Goal: Transaction & Acquisition: Download file/media

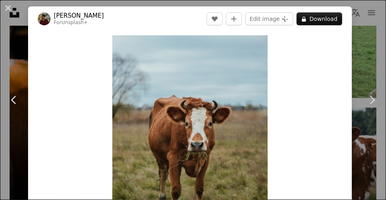
scroll to position [479, 0]
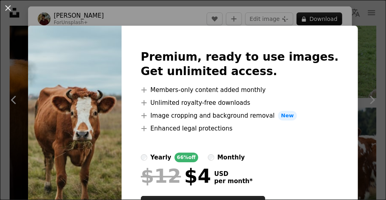
click at [11, 99] on div "An X shape Premium, ready to use images. Get unlimited access. A plus sign Memb…" at bounding box center [193, 100] width 386 height 200
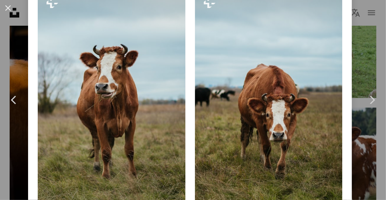
scroll to position [594, 0]
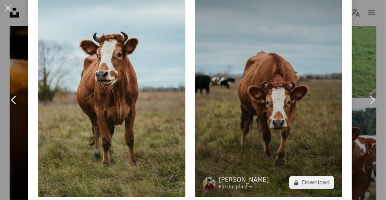
click at [289, 79] on img at bounding box center [269, 86] width 148 height 221
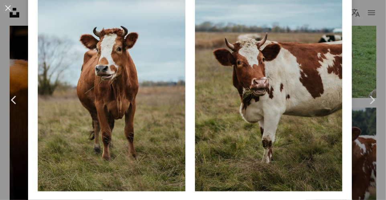
scroll to position [837, 0]
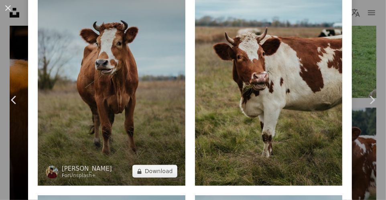
click at [84, 99] on img at bounding box center [112, 74] width 148 height 221
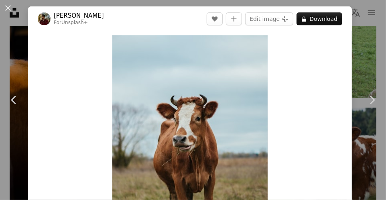
click at [16, 103] on icon "Chevron left" at bounding box center [14, 99] width 13 height 13
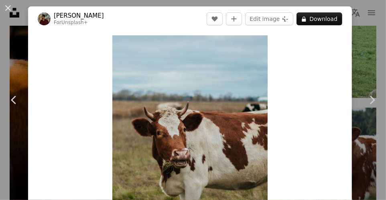
click at [2, 67] on link "Chevron left" at bounding box center [14, 99] width 28 height 77
click at [21, 71] on link "Chevron left" at bounding box center [14, 99] width 28 height 77
click at [5, 71] on link "Chevron left" at bounding box center [14, 99] width 28 height 77
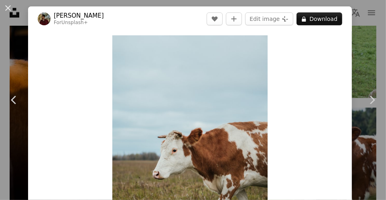
click at [22, 61] on link "Chevron left" at bounding box center [14, 99] width 28 height 77
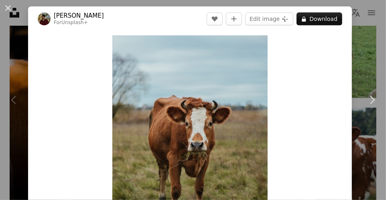
click at [18, 67] on div "Chevron left" at bounding box center [14, 99] width 28 height 77
click at [22, 68] on div "Chevron left" at bounding box center [14, 99] width 28 height 77
click at [24, 61] on div "Chevron left" at bounding box center [14, 99] width 28 height 77
click at [1, 69] on div "Chevron left" at bounding box center [14, 99] width 28 height 77
click at [12, 73] on div "Chevron left" at bounding box center [14, 99] width 28 height 77
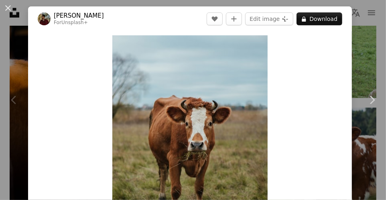
click at [14, 102] on icon at bounding box center [13, 99] width 5 height 8
click at [375, 99] on icon "Chevron right" at bounding box center [371, 99] width 13 height 13
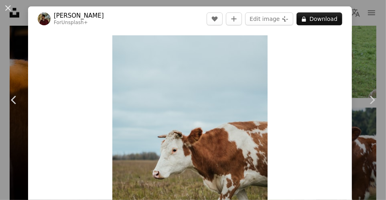
click at [374, 97] on icon "Chevron right" at bounding box center [371, 99] width 13 height 13
click at [372, 101] on icon at bounding box center [372, 99] width 5 height 8
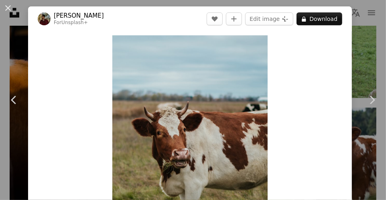
click at [372, 101] on icon at bounding box center [372, 99] width 5 height 8
click at [369, 103] on icon "Chevron right" at bounding box center [371, 99] width 13 height 13
click at [371, 103] on icon at bounding box center [372, 99] width 5 height 8
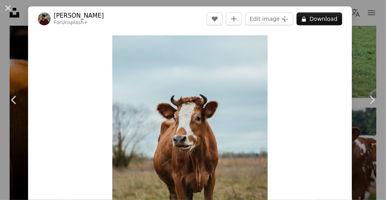
click at [373, 100] on icon at bounding box center [372, 99] width 5 height 8
click at [371, 103] on icon at bounding box center [372, 99] width 5 height 8
click at [370, 105] on icon "Chevron right" at bounding box center [371, 99] width 13 height 13
click at [370, 106] on link "Chevron right" at bounding box center [372, 99] width 28 height 77
click at [370, 105] on icon "Chevron right" at bounding box center [371, 99] width 13 height 13
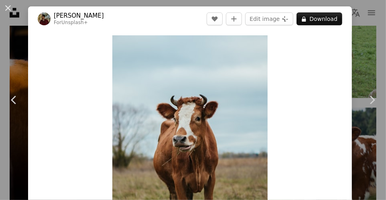
click at [370, 106] on link "Chevron right" at bounding box center [372, 99] width 28 height 77
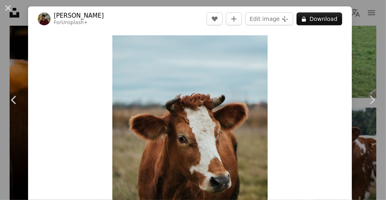
click at [373, 101] on icon "Chevron right" at bounding box center [371, 99] width 13 height 13
click at [375, 99] on icon "Chevron right" at bounding box center [371, 99] width 13 height 13
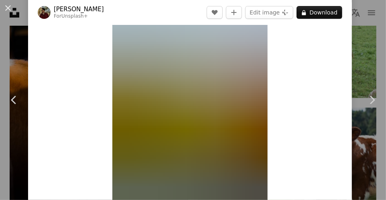
scroll to position [68, 0]
